Goal: Complete Application Form: Complete application form

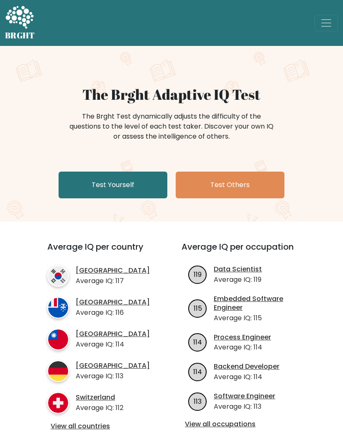
click at [138, 183] on link "Test Yourself" at bounding box center [112, 185] width 109 height 27
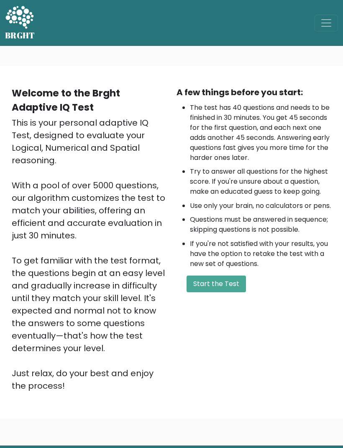
click at [219, 292] on button "Start the Test" at bounding box center [215, 284] width 59 height 17
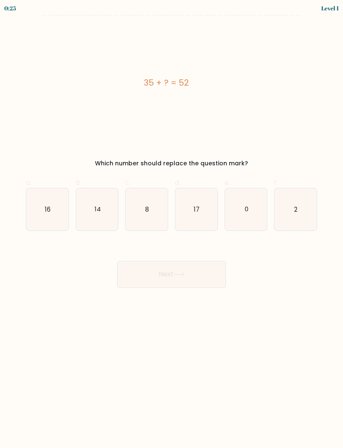
click at [288, 91] on div "35 + ? = 52" at bounding box center [166, 82] width 281 height 113
click at [196, 211] on text "17" at bounding box center [196, 209] width 6 height 9
click at [172, 224] on input "d. 17" at bounding box center [171, 226] width 0 height 5
radio input "true"
click at [190, 276] on button "Next" at bounding box center [171, 274] width 109 height 27
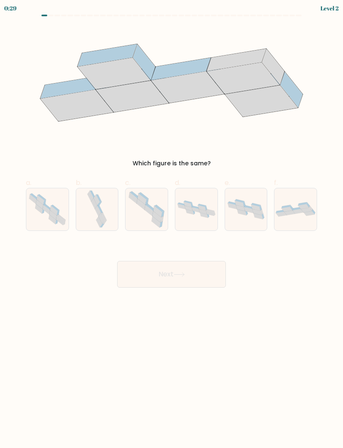
click at [102, 218] on icon at bounding box center [102, 219] width 6 height 11
click at [171, 224] on input "b." at bounding box center [171, 226] width 0 height 5
radio input "true"
click at [181, 281] on button "Next" at bounding box center [171, 274] width 109 height 27
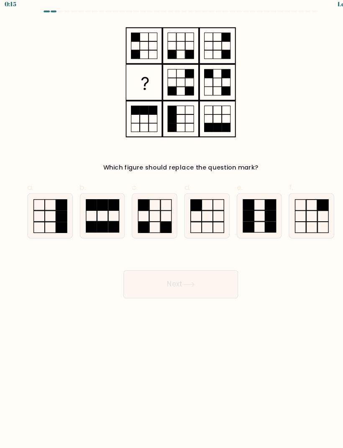
click at [149, 208] on icon at bounding box center [146, 209] width 42 height 42
click at [171, 224] on input "c." at bounding box center [171, 226] width 0 height 5
radio input "true"
click at [193, 270] on button "Next" at bounding box center [171, 274] width 109 height 27
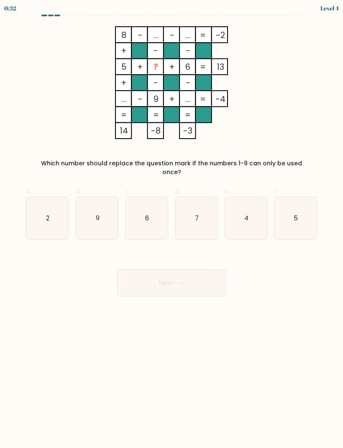
click at [46, 198] on icon "2" at bounding box center [47, 218] width 42 height 42
click at [171, 224] on input "a. 2" at bounding box center [171, 226] width 0 height 5
radio input "true"
click at [60, 219] on icon "2" at bounding box center [47, 218] width 41 height 41
click at [171, 224] on input "a. 2" at bounding box center [171, 226] width 0 height 5
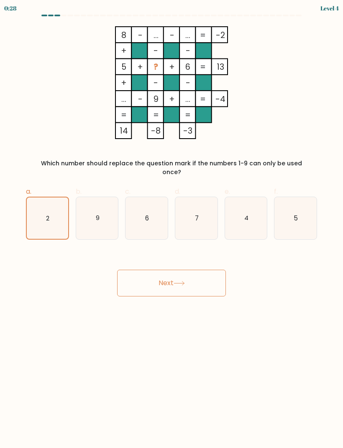
click at [196, 275] on button "Next" at bounding box center [171, 283] width 109 height 27
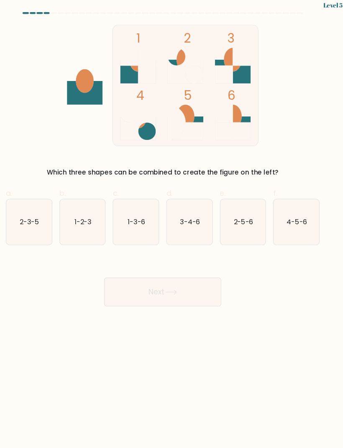
click at [125, 218] on icon "1-3-6" at bounding box center [146, 209] width 42 height 42
click at [171, 224] on input "c. 1-3-6" at bounding box center [171, 226] width 0 height 5
radio input "true"
click at [174, 268] on button "Next" at bounding box center [171, 274] width 109 height 27
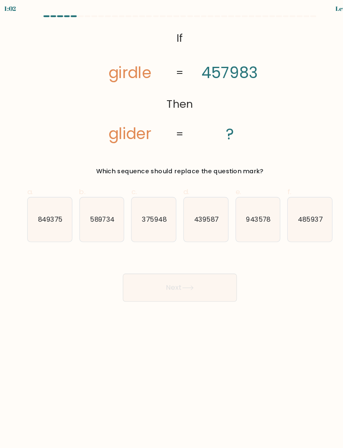
click at [301, 219] on icon "485937" at bounding box center [295, 209] width 42 height 42
click at [172, 224] on input "f. 485937" at bounding box center [171, 226] width 0 height 5
radio input "true"
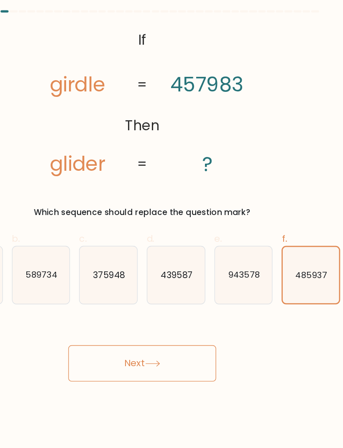
click at [284, 205] on text "485937" at bounding box center [295, 209] width 23 height 8
click at [172, 224] on input "f. 485937" at bounding box center [171, 226] width 0 height 5
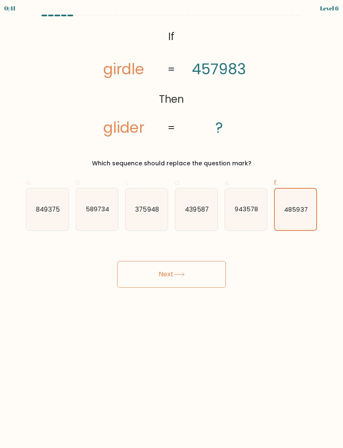
click at [181, 280] on button "Next" at bounding box center [171, 274] width 109 height 27
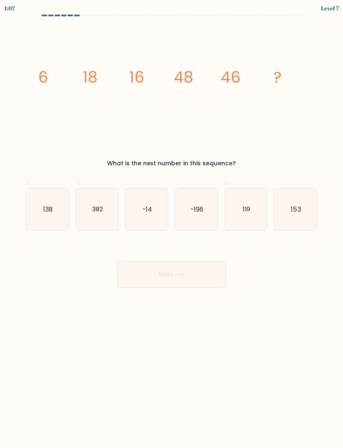
click at [195, 24] on form at bounding box center [171, 151] width 343 height 273
click at [44, 203] on icon "138" at bounding box center [47, 209] width 42 height 42
click at [171, 224] on input "a. 138" at bounding box center [171, 226] width 0 height 5
radio input "true"
click at [123, 269] on button "Next" at bounding box center [171, 274] width 109 height 27
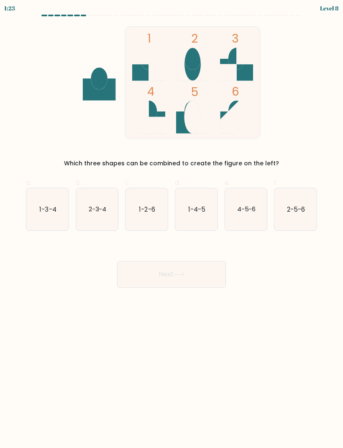
click at [47, 201] on icon "1-3-4" at bounding box center [47, 209] width 42 height 42
click at [171, 224] on input "a. 1-3-4" at bounding box center [171, 226] width 0 height 5
radio input "true"
click at [136, 279] on button "Next" at bounding box center [171, 274] width 109 height 27
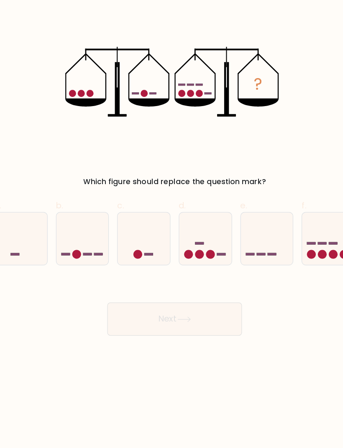
click at [162, 66] on icon "?" at bounding box center [171, 82] width 176 height 113
click at [168, 79] on icon "?" at bounding box center [171, 82] width 176 height 113
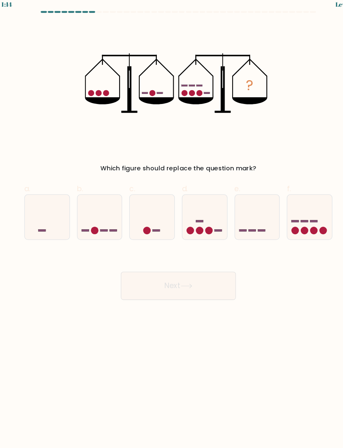
click at [150, 204] on icon at bounding box center [146, 209] width 42 height 35
click at [171, 224] on input "c." at bounding box center [171, 226] width 0 height 5
radio input "true"
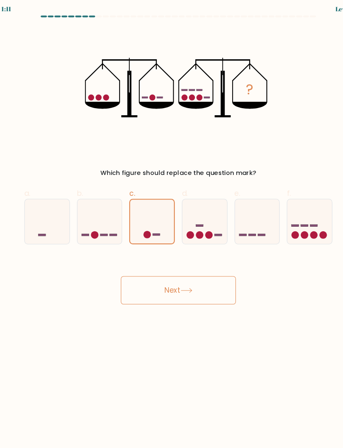
scroll to position [13, 0]
click at [196, 274] on button "Next" at bounding box center [171, 274] width 109 height 27
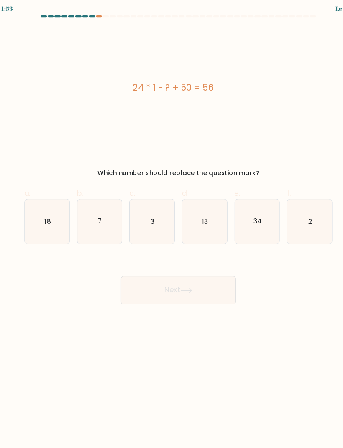
scroll to position [2, 0]
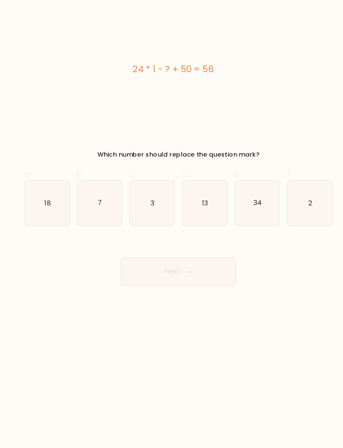
click at [242, 102] on div "24 * 1 - ? + 50 = 56" at bounding box center [166, 82] width 281 height 113
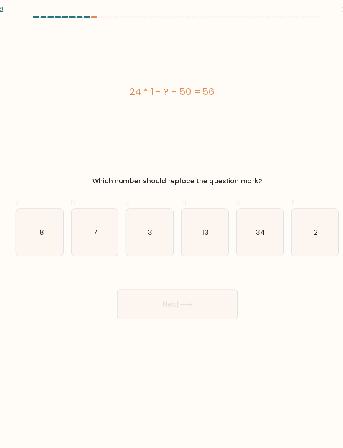
click at [40, 210] on icon "18" at bounding box center [47, 209] width 42 height 42
click at [171, 224] on input "a. 18" at bounding box center [171, 226] width 0 height 5
radio input "true"
click at [132, 276] on button "Next" at bounding box center [171, 274] width 109 height 27
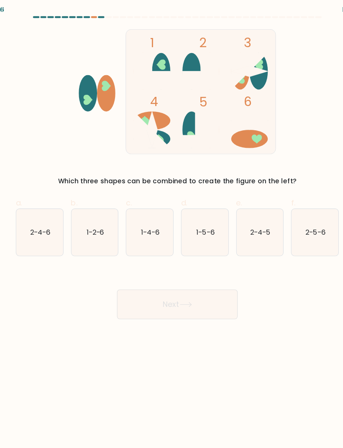
click at [191, 201] on icon "1-5-6" at bounding box center [196, 209] width 42 height 42
click at [172, 224] on input "d. 1-5-6" at bounding box center [171, 226] width 0 height 5
radio input "true"
click at [180, 275] on button "Next" at bounding box center [171, 274] width 109 height 27
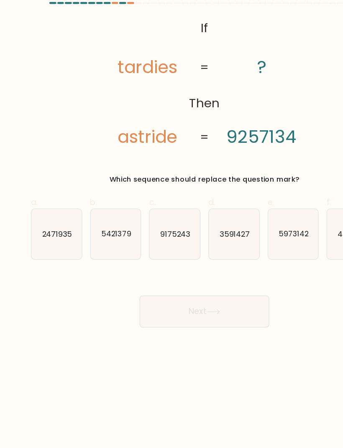
click at [214, 109] on icon "@import url('https://fonts.googleapis.com/css?family=Abril+Fatface:400,100,100i…" at bounding box center [171, 82] width 183 height 113
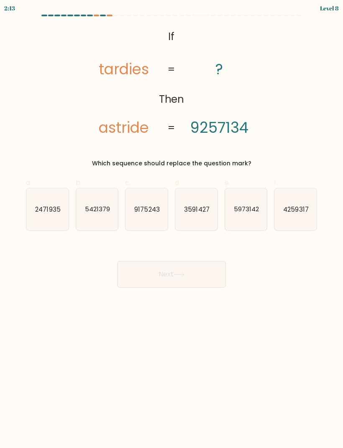
click at [254, 206] on text "5973142" at bounding box center [246, 209] width 25 height 9
click at [172, 224] on input "e. 5973142" at bounding box center [171, 226] width 0 height 5
radio input "true"
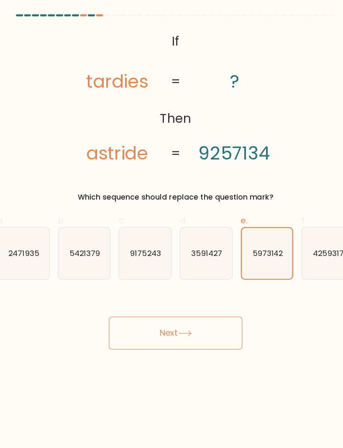
click at [187, 121] on icon "@import url('https://fonts.googleapis.com/css?family=Abril+Fatface:400,100,100i…" at bounding box center [171, 82] width 183 height 113
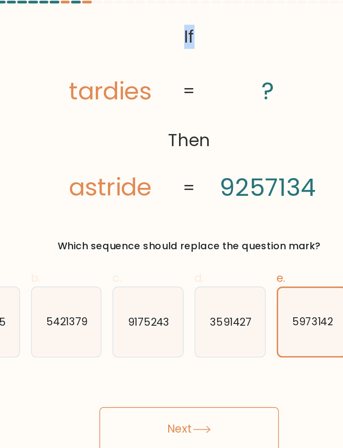
click at [158, 109] on icon "@import url('https://fonts.googleapis.com/css?family=Abril+Fatface:400,100,100i…" at bounding box center [171, 82] width 183 height 113
click at [165, 111] on icon "@import url('https://fonts.googleapis.com/css?family=Abril+Fatface:400,100,100i…" at bounding box center [171, 82] width 183 height 113
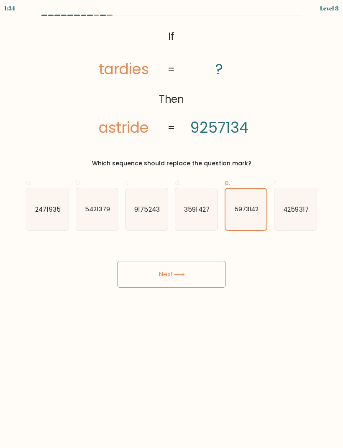
click at [174, 279] on button "Next" at bounding box center [171, 274] width 109 height 27
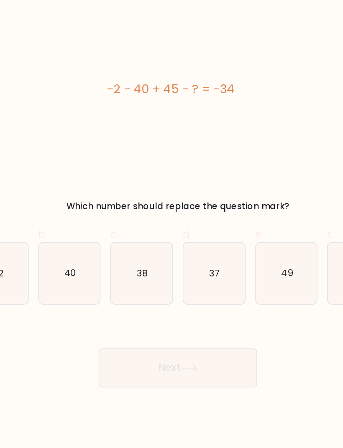
click at [175, 188] on icon "37" at bounding box center [196, 209] width 42 height 42
click at [171, 224] on input "d. 37" at bounding box center [171, 226] width 0 height 5
radio input "true"
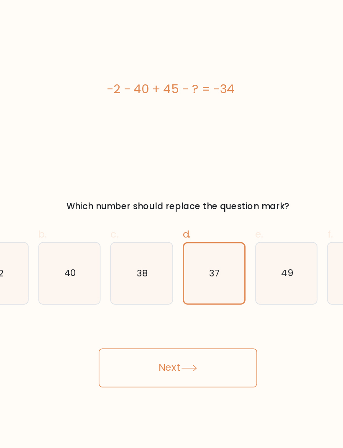
click at [148, 261] on button "Next" at bounding box center [171, 274] width 109 height 27
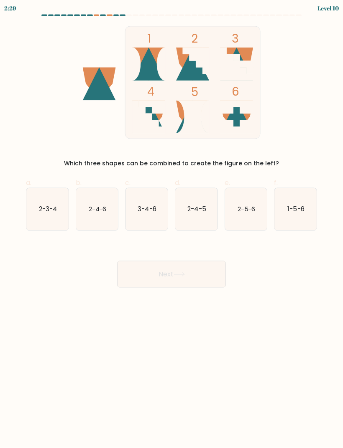
scroll to position [4, 0]
click at [43, 198] on icon "2-3-4" at bounding box center [47, 209] width 42 height 42
click at [171, 224] on input "a. 2-3-4" at bounding box center [171, 226] width 0 height 5
radio input "true"
click at [186, 283] on button "Next" at bounding box center [171, 274] width 109 height 27
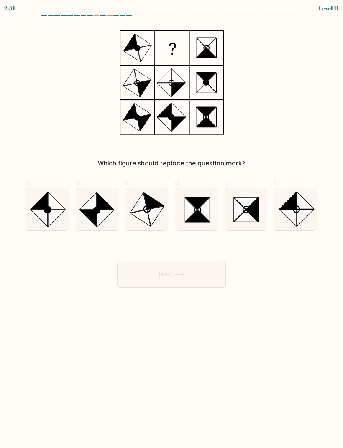
scroll to position [0, 0]
click at [94, 18] on div at bounding box center [171, 17] width 301 height 5
click at [60, 211] on icon at bounding box center [56, 218] width 17 height 17
click at [171, 224] on input "a." at bounding box center [171, 226] width 0 height 5
radio input "true"
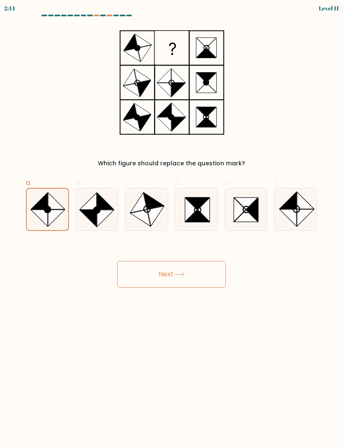
click at [190, 272] on button "Next" at bounding box center [171, 274] width 109 height 27
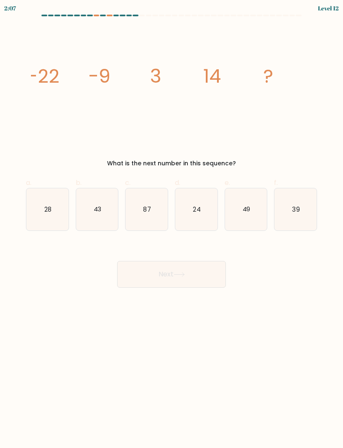
click at [197, 199] on icon "24" at bounding box center [196, 209] width 42 height 42
click at [172, 224] on input "d. 24" at bounding box center [171, 226] width 0 height 5
radio input "true"
click at [193, 275] on button "Next" at bounding box center [171, 274] width 109 height 27
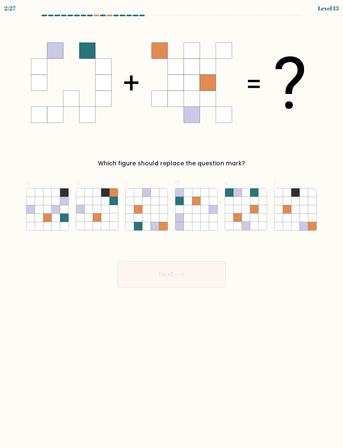
click at [252, 206] on icon at bounding box center [254, 209] width 8 height 8
click at [172, 224] on input "e." at bounding box center [171, 226] width 0 height 5
radio input "true"
click at [210, 273] on button "Next" at bounding box center [171, 274] width 109 height 27
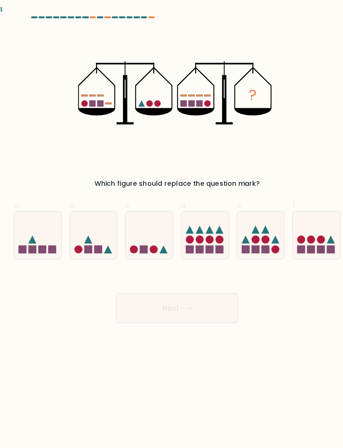
click at [137, 206] on icon at bounding box center [146, 209] width 42 height 35
click at [171, 224] on input "c." at bounding box center [171, 226] width 0 height 5
radio input "true"
click at [160, 283] on button "Next" at bounding box center [171, 274] width 109 height 27
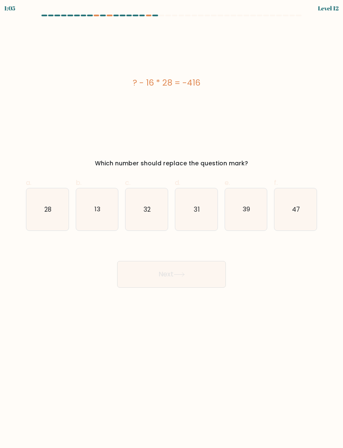
click at [299, 139] on div "? - 16 * 28 = -416 Which number should replace the question mark?" at bounding box center [171, 97] width 301 height 142
click at [110, 211] on icon "13" at bounding box center [97, 209] width 42 height 42
click at [171, 224] on input "b. 13" at bounding box center [171, 226] width 0 height 5
radio input "true"
click at [161, 281] on button "Next" at bounding box center [171, 274] width 109 height 27
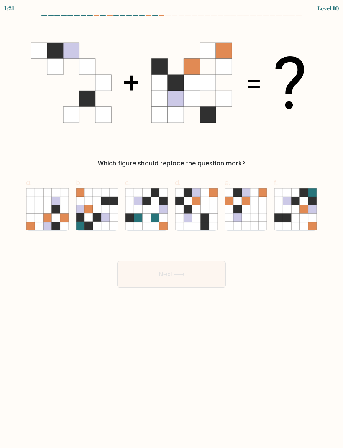
click at [214, 202] on icon at bounding box center [212, 201] width 8 height 8
click at [172, 224] on input "d." at bounding box center [171, 226] width 0 height 5
radio input "true"
click at [201, 281] on button "Next" at bounding box center [171, 274] width 109 height 27
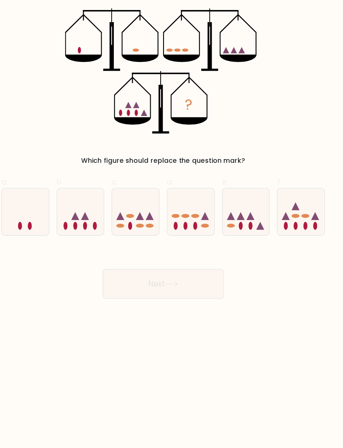
click at [175, 192] on icon at bounding box center [196, 209] width 42 height 35
click at [171, 224] on input "d." at bounding box center [171, 226] width 0 height 5
radio input "true"
click at [178, 268] on button "Next" at bounding box center [171, 274] width 109 height 27
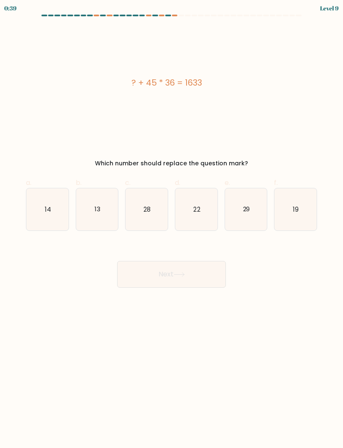
click at [104, 224] on icon "13" at bounding box center [97, 209] width 42 height 42
click at [171, 224] on input "b. 13" at bounding box center [171, 226] width 0 height 5
radio input "true"
click at [172, 272] on button "Next" at bounding box center [171, 274] width 109 height 27
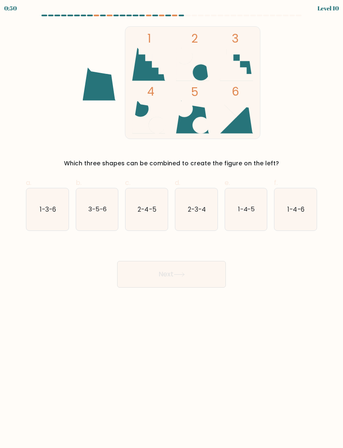
click at [31, 209] on icon "1-3-6" at bounding box center [47, 209] width 42 height 42
click at [171, 224] on input "a. 1-3-6" at bounding box center [171, 226] width 0 height 5
radio input "true"
click at [185, 276] on icon at bounding box center [178, 274] width 11 height 5
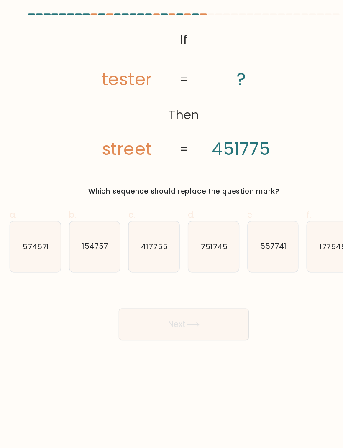
click at [235, 205] on text "557741" at bounding box center [246, 209] width 22 height 9
click at [172, 224] on input "e. 557741" at bounding box center [171, 226] width 0 height 5
radio input "true"
click at [32, 195] on icon "574571" at bounding box center [47, 209] width 42 height 42
click at [171, 224] on input "a. 574571" at bounding box center [171, 226] width 0 height 5
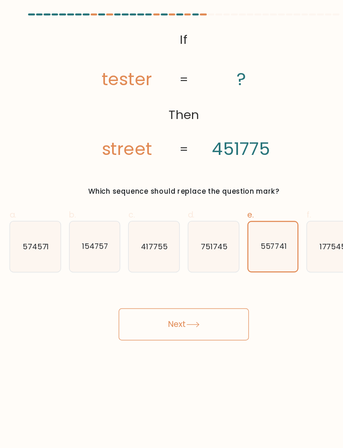
radio input "true"
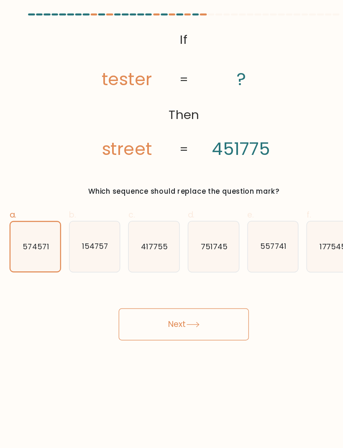
click at [153, 269] on button "Next" at bounding box center [171, 274] width 109 height 27
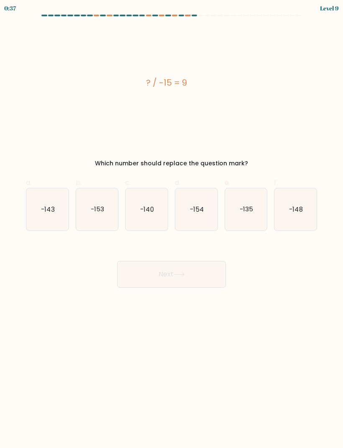
click at [248, 202] on icon "-135" at bounding box center [246, 209] width 42 height 42
click at [172, 224] on input "e. -135" at bounding box center [171, 226] width 0 height 5
radio input "true"
click at [198, 269] on button "Next" at bounding box center [171, 274] width 109 height 27
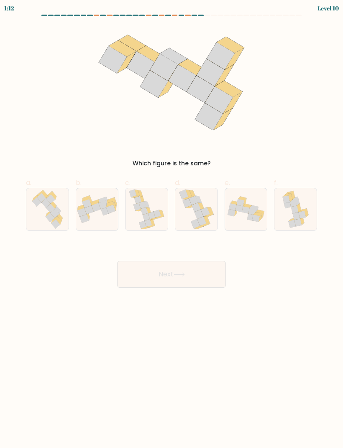
click at [149, 203] on icon at bounding box center [147, 209] width 36 height 42
click at [171, 224] on input "c." at bounding box center [171, 226] width 0 height 5
radio input "true"
click at [148, 279] on button "Next" at bounding box center [171, 274] width 109 height 27
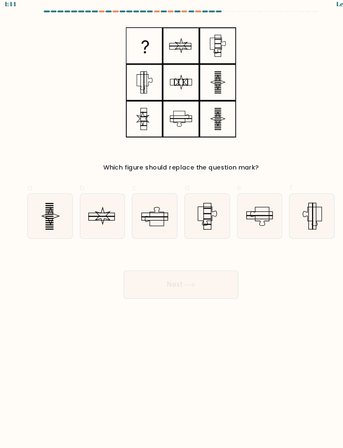
click at [51, 193] on icon at bounding box center [47, 209] width 42 height 42
click at [171, 224] on input "a." at bounding box center [171, 226] width 0 height 5
radio input "true"
click at [173, 267] on button "Next" at bounding box center [171, 274] width 109 height 27
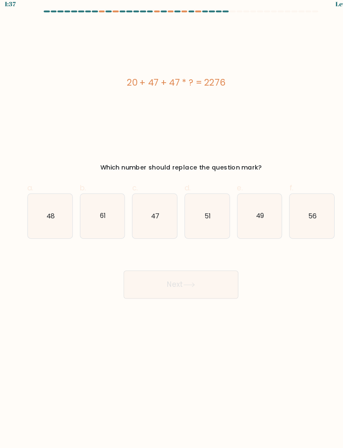
click at [152, 207] on icon "47" at bounding box center [146, 209] width 42 height 42
click at [171, 224] on input "c. 47" at bounding box center [171, 226] width 0 height 5
radio input "true"
click at [168, 267] on button "Next" at bounding box center [171, 274] width 109 height 27
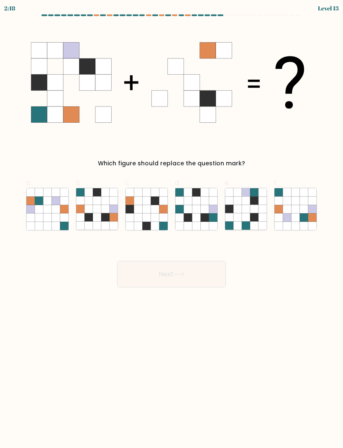
scroll to position [1, 0]
click at [94, 228] on icon at bounding box center [97, 226] width 8 height 8
click at [171, 228] on input "b." at bounding box center [171, 226] width 0 height 5
radio input "true"
click at [140, 276] on button "Next" at bounding box center [171, 274] width 109 height 27
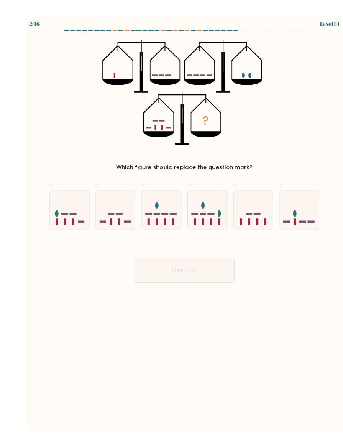
scroll to position [0, 0]
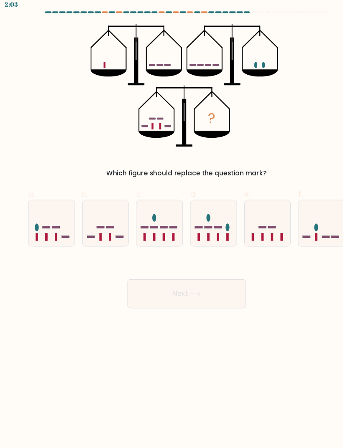
click at [199, 207] on icon at bounding box center [196, 209] width 42 height 35
click at [172, 224] on input "d." at bounding box center [171, 226] width 0 height 5
radio input "true"
click at [195, 269] on button "Next" at bounding box center [171, 274] width 109 height 27
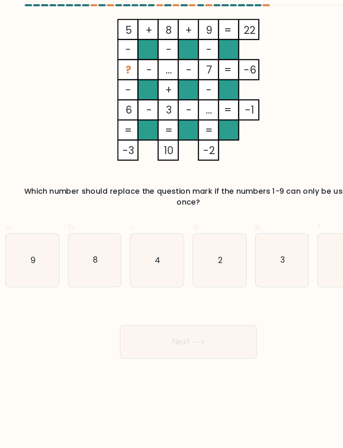
click at [184, 197] on icon "2" at bounding box center [196, 218] width 42 height 42
click at [172, 224] on input "d. 2" at bounding box center [171, 226] width 0 height 5
radio input "true"
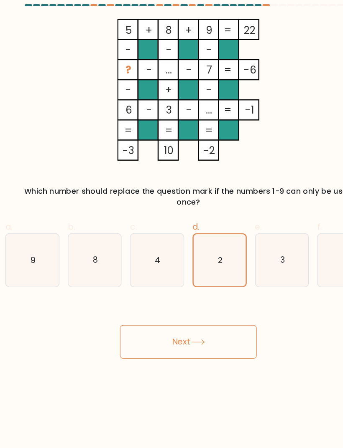
click at [169, 270] on button "Next" at bounding box center [171, 283] width 109 height 27
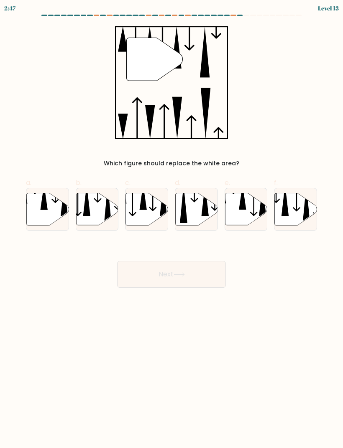
click at [143, 216] on icon at bounding box center [147, 209] width 42 height 32
click at [171, 224] on input "c." at bounding box center [171, 226] width 0 height 5
radio input "true"
click at [209, 273] on button "Next" at bounding box center [171, 274] width 109 height 27
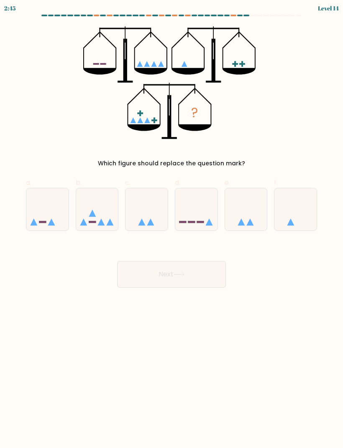
click at [48, 203] on icon at bounding box center [47, 209] width 42 height 35
click at [171, 224] on input "a." at bounding box center [171, 226] width 0 height 5
radio input "true"
click at [167, 276] on button "Next" at bounding box center [171, 274] width 109 height 27
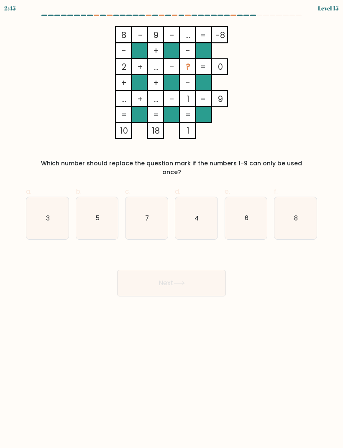
click at [94, 206] on icon "5" at bounding box center [97, 218] width 42 height 42
click at [171, 224] on input "b. 5" at bounding box center [171, 226] width 0 height 5
radio input "true"
click at [145, 278] on button "Next" at bounding box center [171, 283] width 109 height 27
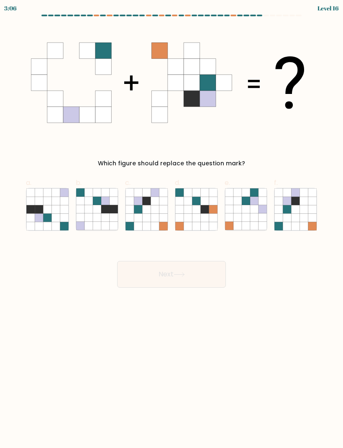
click at [299, 203] on icon at bounding box center [295, 201] width 8 height 8
click at [172, 224] on input "f." at bounding box center [171, 226] width 0 height 5
radio input "true"
click at [135, 276] on button "Next" at bounding box center [171, 274] width 109 height 27
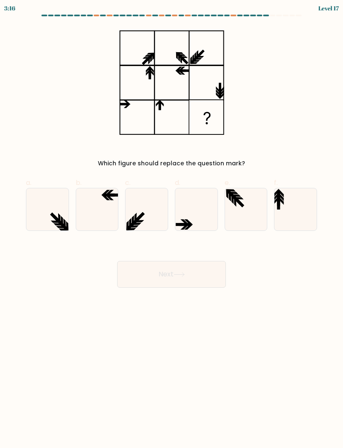
click at [239, 205] on icon at bounding box center [246, 209] width 42 height 42
click at [172, 224] on input "e." at bounding box center [171, 226] width 0 height 5
radio input "true"
click at [291, 195] on icon at bounding box center [295, 209] width 42 height 42
click at [172, 224] on input "f." at bounding box center [171, 226] width 0 height 5
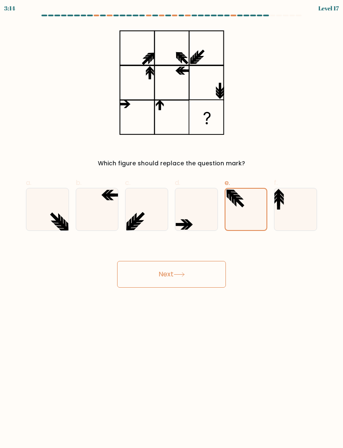
radio input "true"
click at [198, 282] on button "Next" at bounding box center [171, 274] width 109 height 27
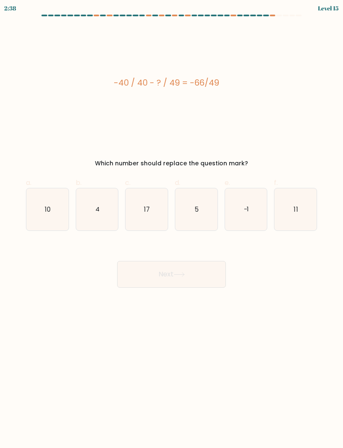
click at [287, 200] on icon "11" at bounding box center [295, 209] width 42 height 42
click at [172, 224] on input "f. 11" at bounding box center [171, 226] width 0 height 5
radio input "true"
click at [245, 204] on icon "-1" at bounding box center [246, 209] width 42 height 42
click at [172, 224] on input "e. -1" at bounding box center [171, 226] width 0 height 5
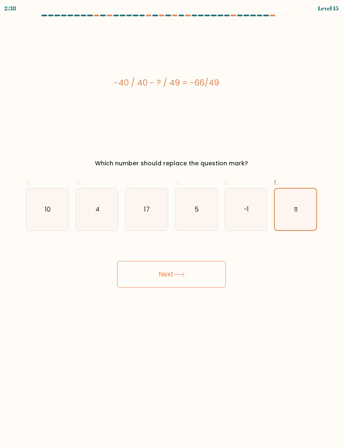
radio input "true"
click at [193, 268] on button "Next" at bounding box center [171, 274] width 109 height 27
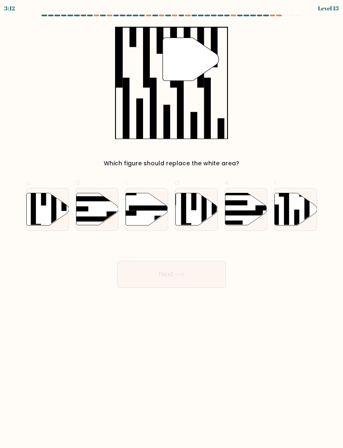
click at [34, 200] on rect at bounding box center [33, 209] width 5 height 46
click at [171, 224] on input "a." at bounding box center [171, 226] width 0 height 5
radio input "true"
click at [125, 272] on button "Next" at bounding box center [171, 274] width 109 height 27
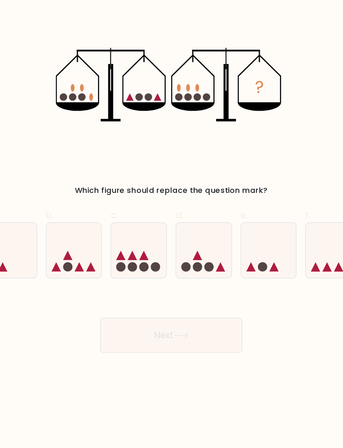
click at [175, 192] on icon at bounding box center [196, 209] width 42 height 35
click at [171, 224] on input "d." at bounding box center [171, 226] width 0 height 5
radio input "true"
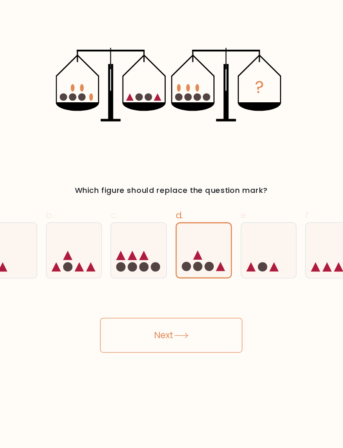
click at [153, 261] on button "Next" at bounding box center [171, 274] width 109 height 27
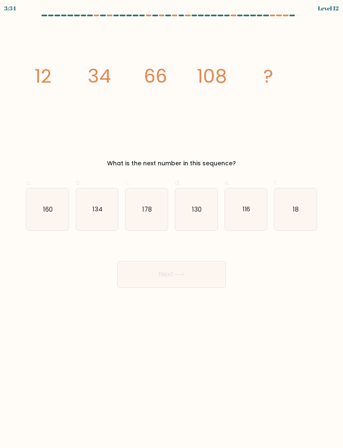
click at [51, 209] on text "160" at bounding box center [48, 209] width 10 height 9
click at [171, 224] on input "a. 160" at bounding box center [171, 226] width 0 height 5
radio input "true"
click at [174, 277] on button "Next" at bounding box center [171, 274] width 109 height 27
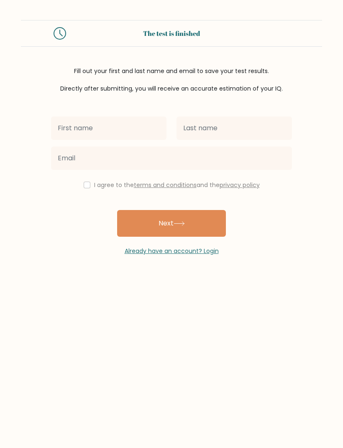
click at [84, 119] on input "text" at bounding box center [108, 128] width 115 height 23
click at [67, 126] on input "text" at bounding box center [108, 128] width 115 height 23
click at [81, 132] on input "Native" at bounding box center [108, 128] width 115 height 23
type input "[PERSON_NAME]"
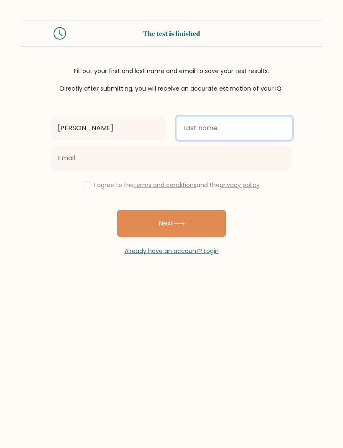
click at [247, 135] on input "text" at bounding box center [233, 128] width 115 height 23
type input "Mohamed"
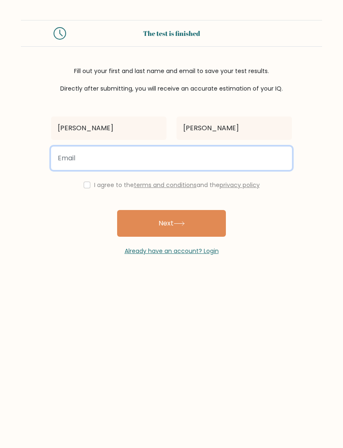
click at [72, 155] on input "email" at bounding box center [171, 158] width 241 height 23
type input "nadotaher2007@gmail.com"
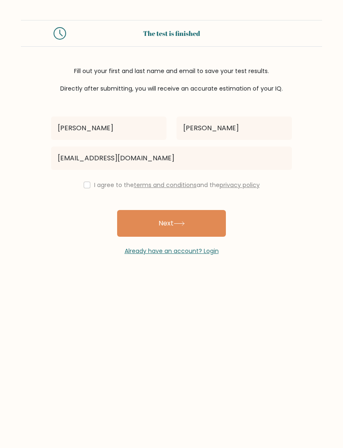
click at [84, 183] on input "checkbox" at bounding box center [87, 185] width 7 height 7
checkbox input "true"
click at [167, 225] on button "Next" at bounding box center [171, 223] width 109 height 27
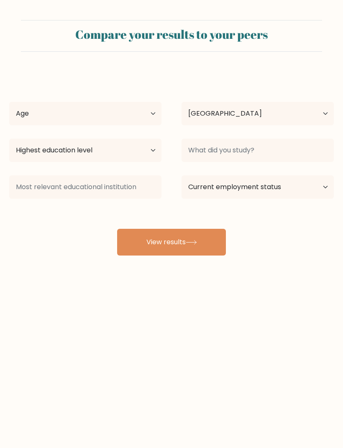
select select "SA"
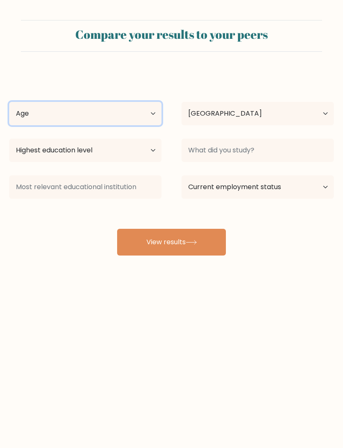
click at [104, 105] on select "Age Under 18 years old 18-24 years old 25-34 years old 35-44 years old 45-54 ye…" at bounding box center [85, 113] width 152 height 23
select select "min_18"
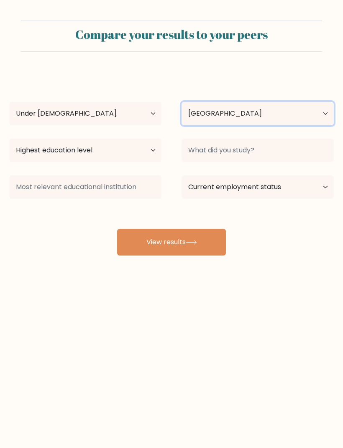
click at [239, 110] on select "Country Afghanistan Albania Algeria American Samoa Andorra Angola Anguilla Anta…" at bounding box center [257, 113] width 152 height 23
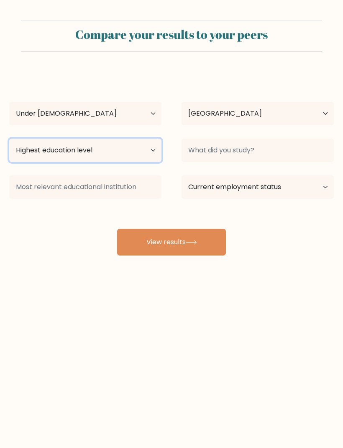
click at [34, 147] on select "Highest education level No schooling Primary Lower Secondary Upper Secondary Oc…" at bounding box center [85, 150] width 152 height 23
select select "upper_secondary"
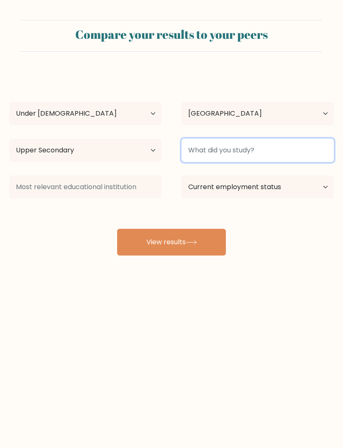
click at [254, 150] on input at bounding box center [257, 150] width 152 height 23
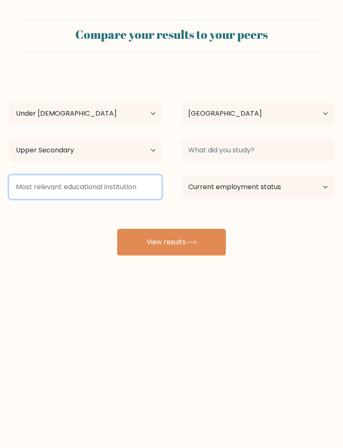
click at [31, 187] on input at bounding box center [85, 186] width 152 height 23
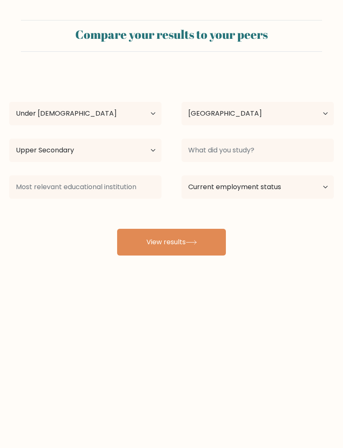
click at [201, 244] on button "View results" at bounding box center [171, 242] width 109 height 27
click at [140, 242] on button "View results" at bounding box center [171, 242] width 109 height 27
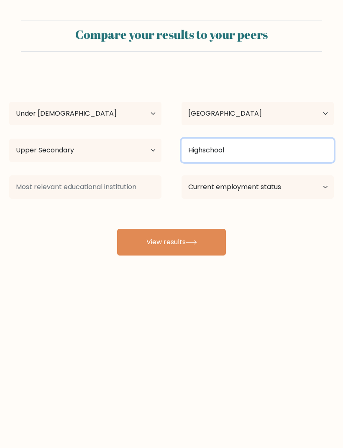
type input "Highschool"
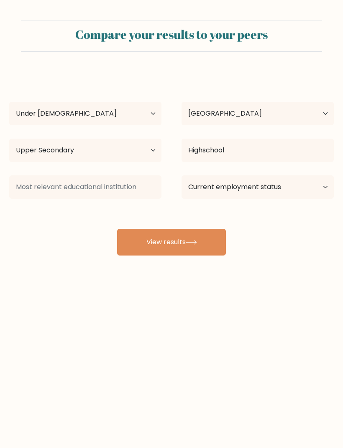
click at [146, 247] on button "View results" at bounding box center [171, 242] width 109 height 27
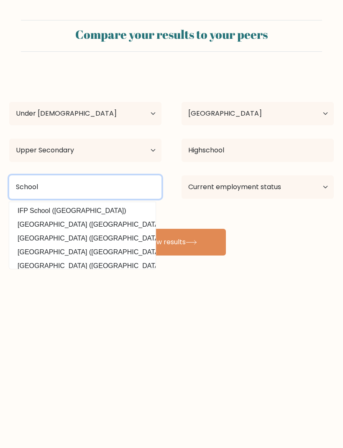
type input "School"
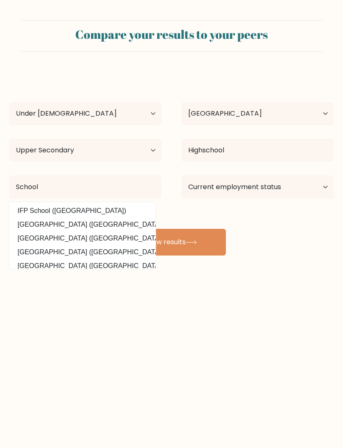
click at [132, 250] on button "View results" at bounding box center [171, 242] width 109 height 27
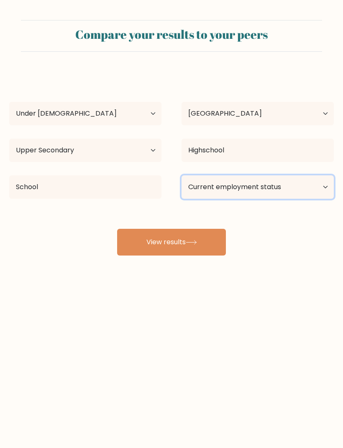
click at [266, 183] on select "Current employment status Employed Student Retired Other / prefer not to answer" at bounding box center [257, 186] width 152 height 23
select select "student"
click at [138, 249] on button "View results" at bounding box center [171, 242] width 109 height 27
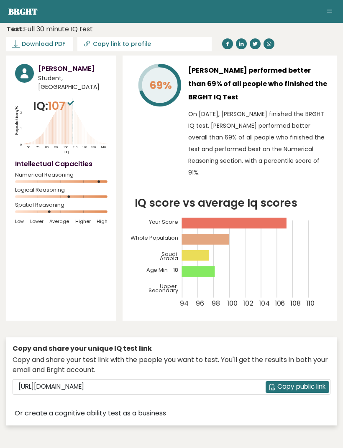
scroll to position [15, 0]
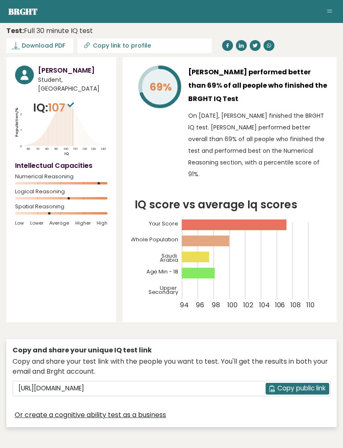
click at [33, 49] on span "Download PDF" at bounding box center [43, 45] width 43 height 9
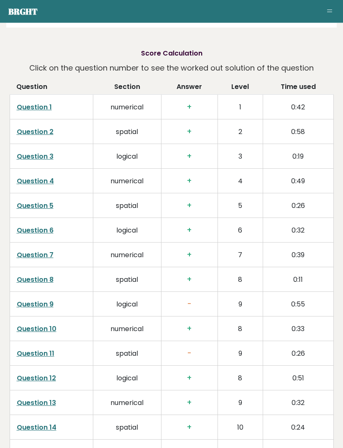
scroll to position [1403, 0]
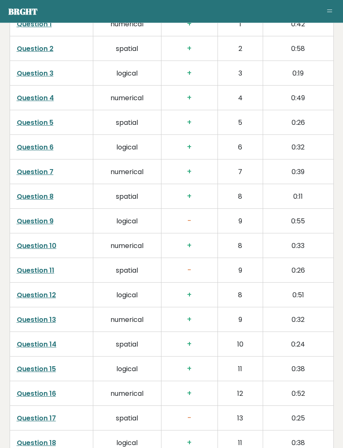
click at [44, 217] on link "Question 9" at bounding box center [35, 222] width 37 height 10
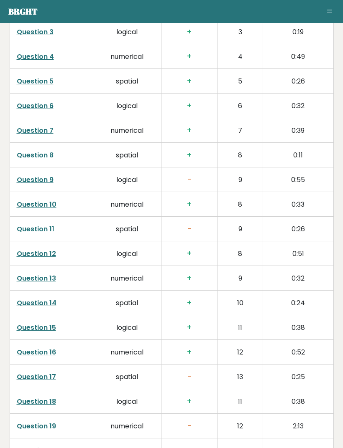
scroll to position [1446, 0]
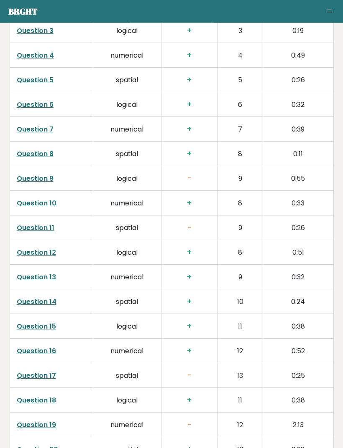
click at [43, 224] on link "Question 11" at bounding box center [36, 229] width 38 height 10
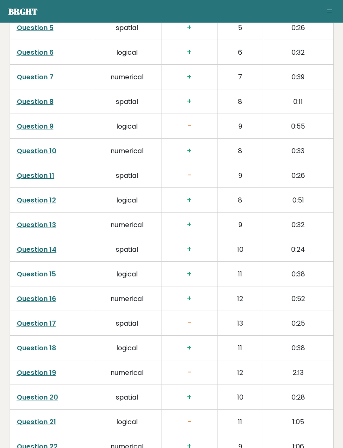
scroll to position [1498, 0]
click at [33, 171] on link "Question 11" at bounding box center [36, 176] width 38 height 10
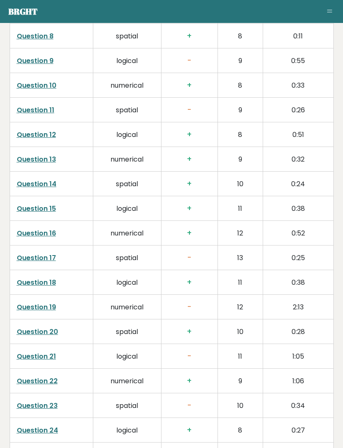
scroll to position [1566, 0]
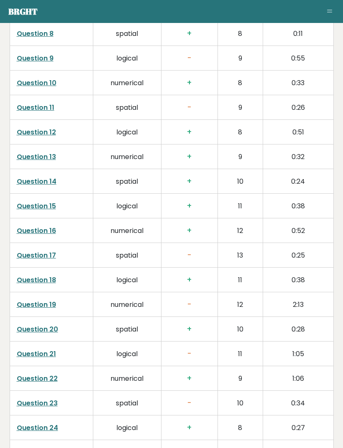
click at [42, 251] on link "Question 17" at bounding box center [36, 256] width 39 height 10
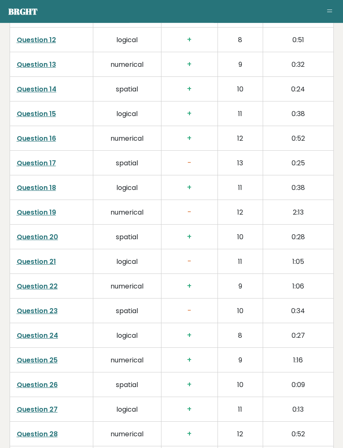
scroll to position [1662, 0]
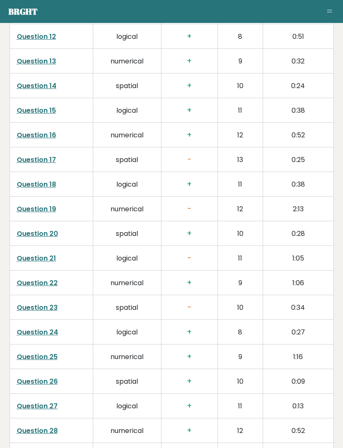
click at [40, 204] on link "Question 19" at bounding box center [36, 209] width 39 height 10
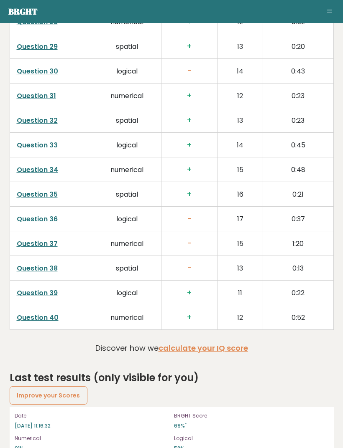
scroll to position [2084, 0]
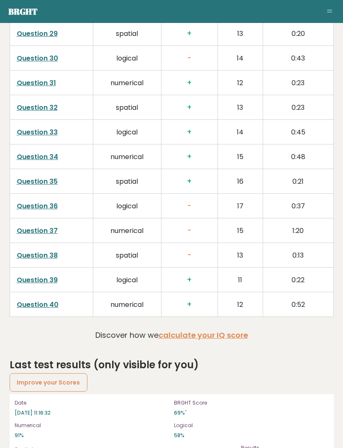
click at [45, 251] on link "Question 38" at bounding box center [37, 256] width 41 height 10
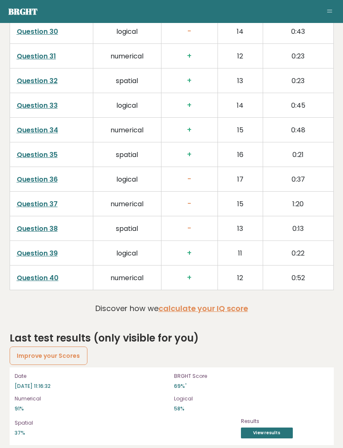
click at [42, 199] on link "Question 37" at bounding box center [37, 204] width 41 height 10
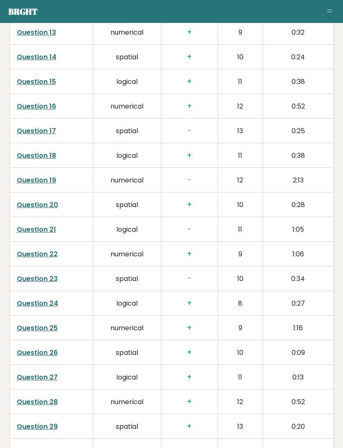
scroll to position [1703, 0]
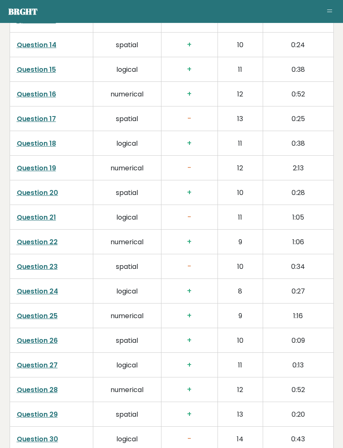
click at [48, 262] on link "Question 23" at bounding box center [37, 267] width 41 height 10
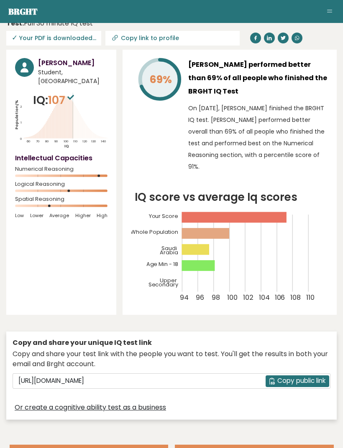
scroll to position [0, 0]
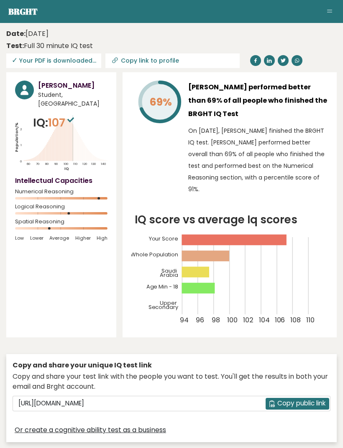
click at [19, 16] on link "Brght" at bounding box center [22, 11] width 29 height 11
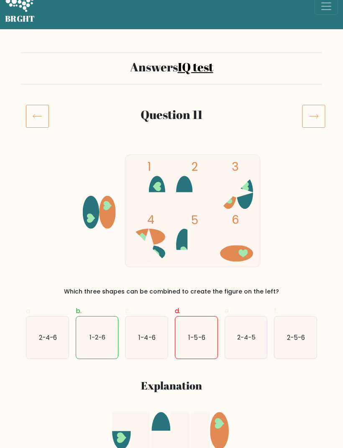
scroll to position [17, 0]
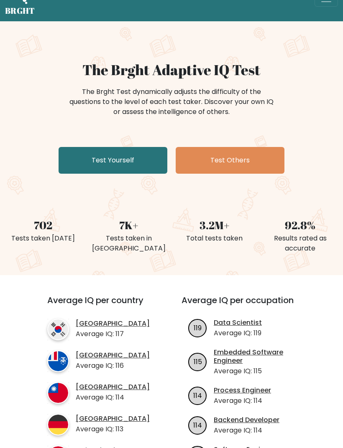
scroll to position [21, 0]
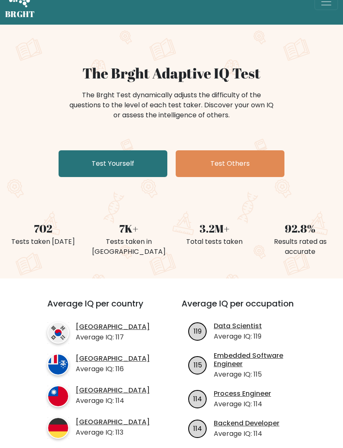
click at [256, 157] on link "Test Others" at bounding box center [229, 164] width 109 height 27
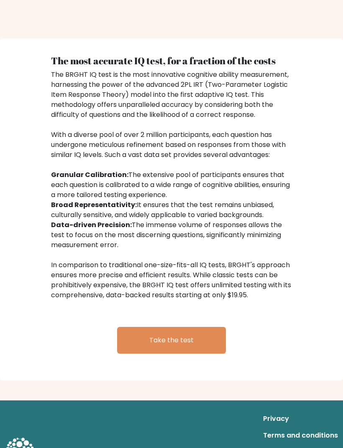
scroll to position [1031, 0]
click at [134, 348] on link "Take the test" at bounding box center [171, 341] width 109 height 27
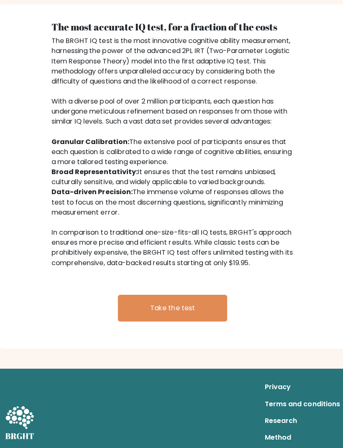
scroll to position [1065, 0]
